Goal: Transaction & Acquisition: Purchase product/service

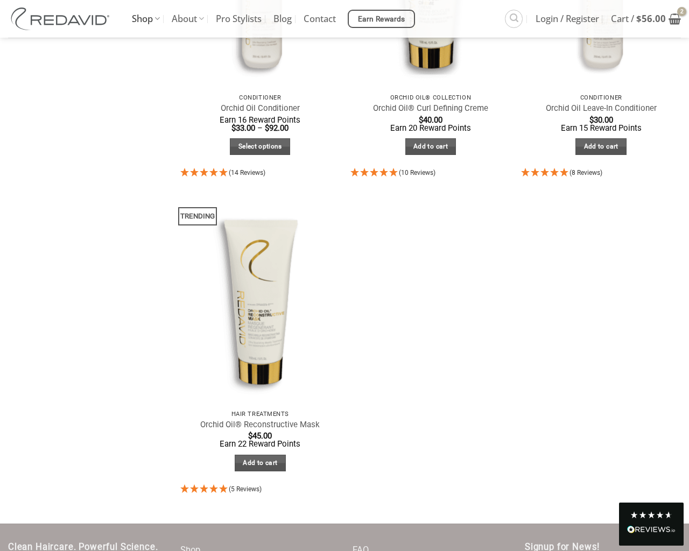
scroll to position [625, 0]
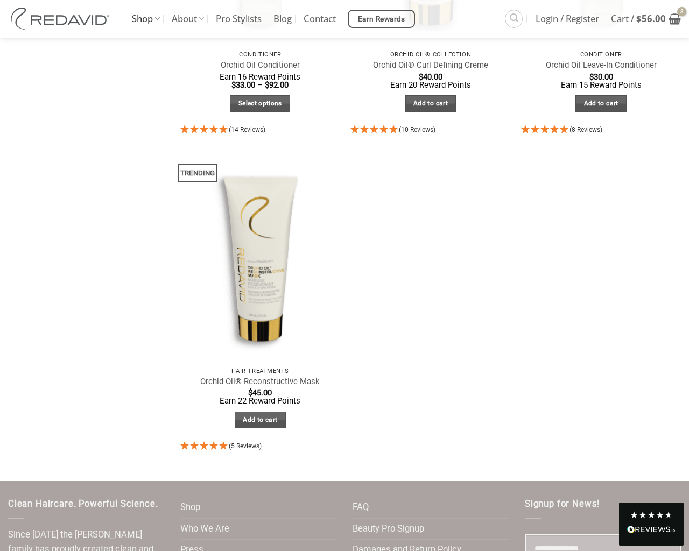
select select "**********"
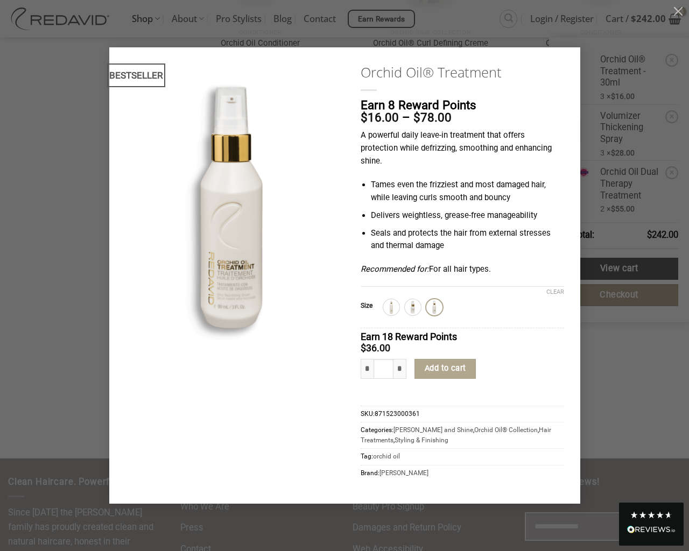
type input "*"
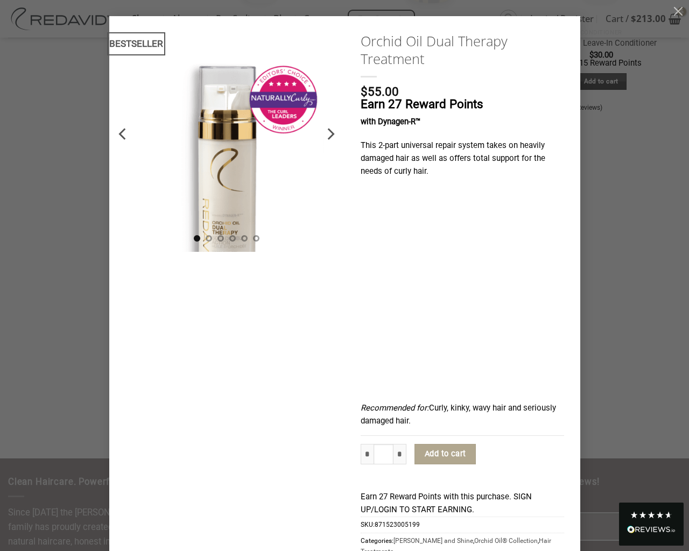
type input "*"
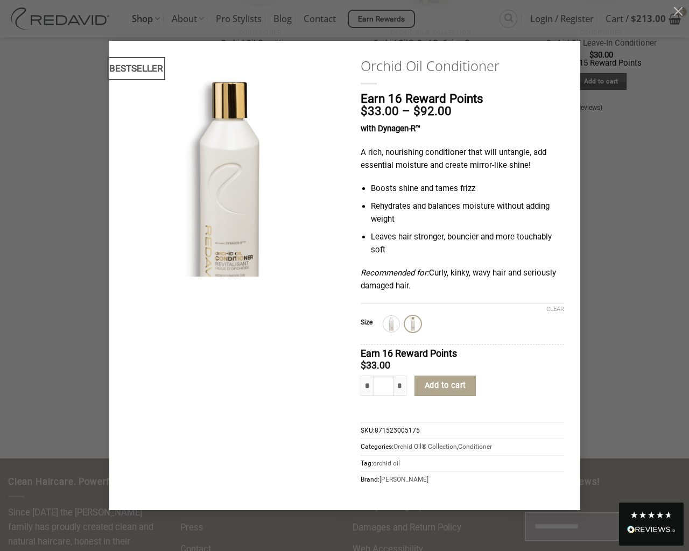
type input "*"
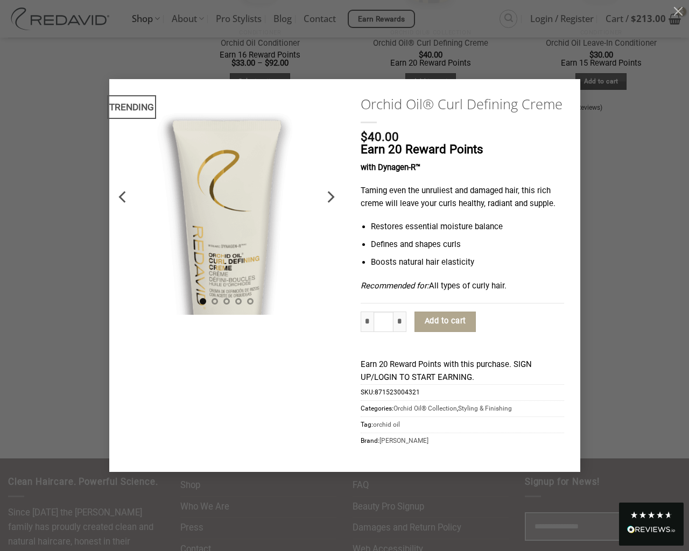
type input "*"
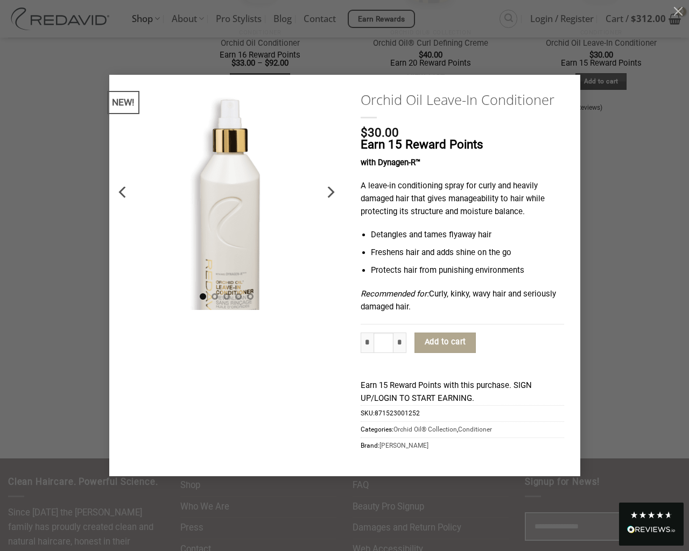
type input "*"
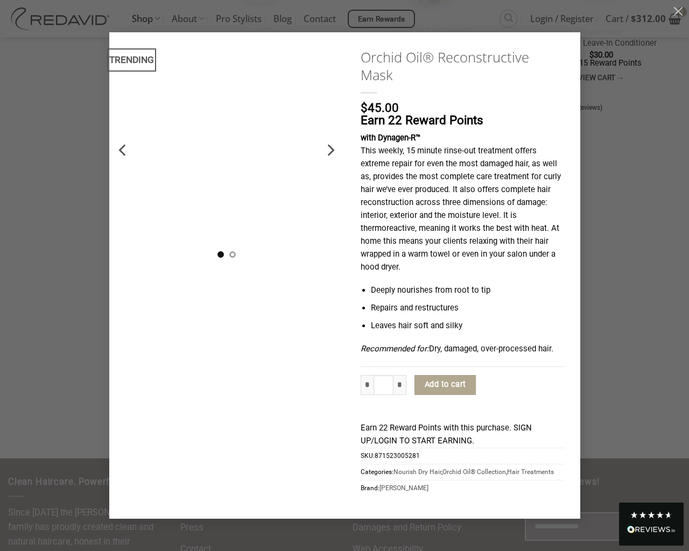
type input "*"
